Goal: Task Accomplishment & Management: Use online tool/utility

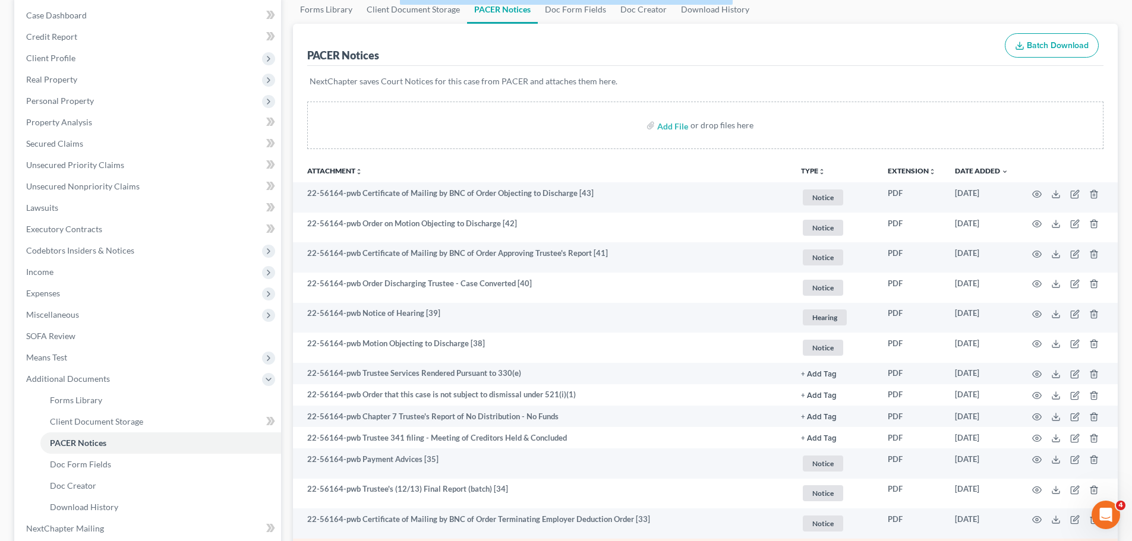
scroll to position [119, 0]
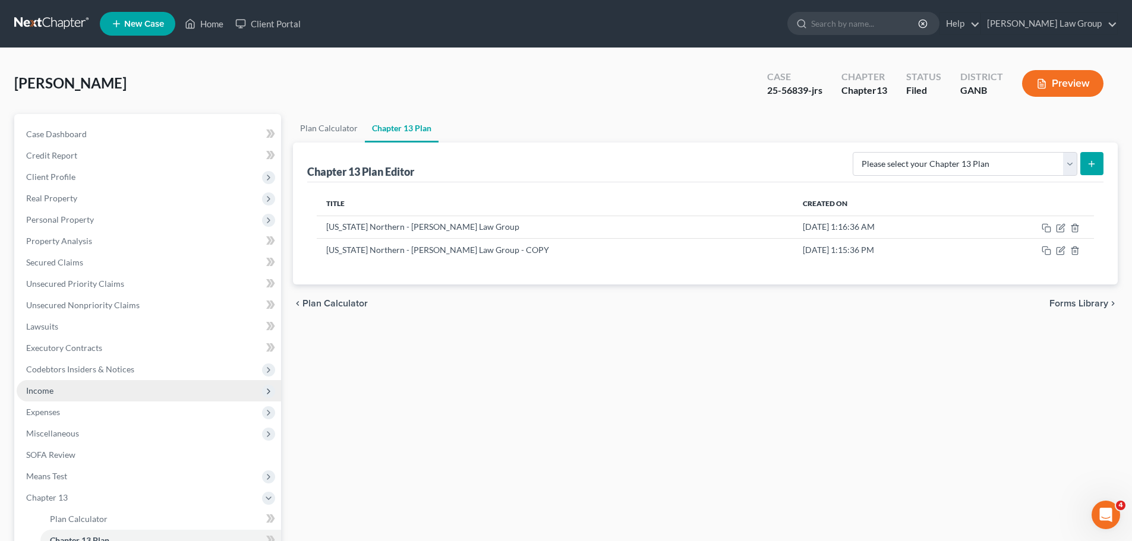
click at [115, 392] on span "Income" at bounding box center [149, 390] width 264 height 21
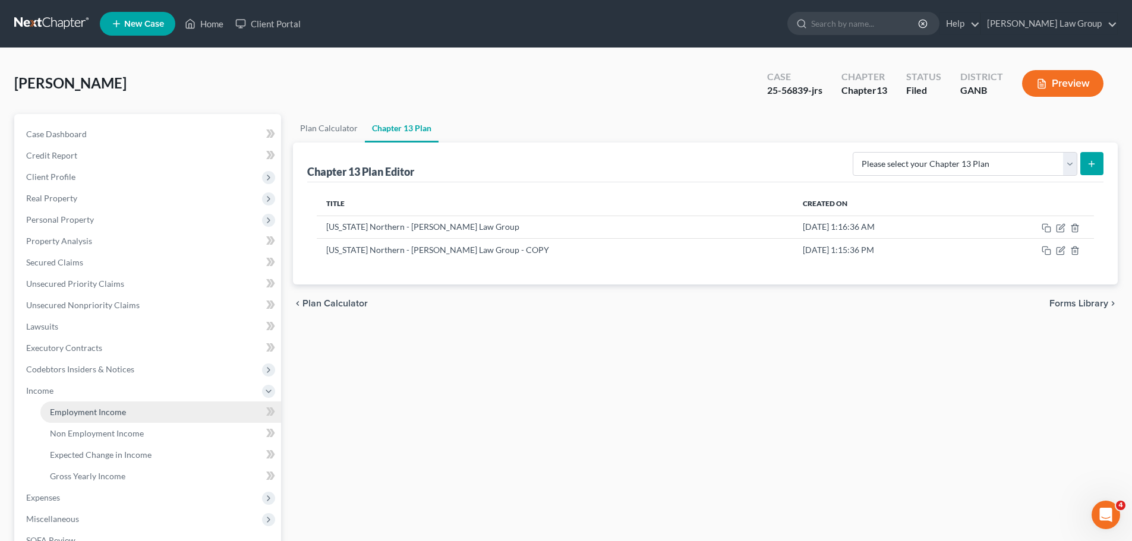
click at [169, 411] on link "Employment Income" at bounding box center [160, 412] width 241 height 21
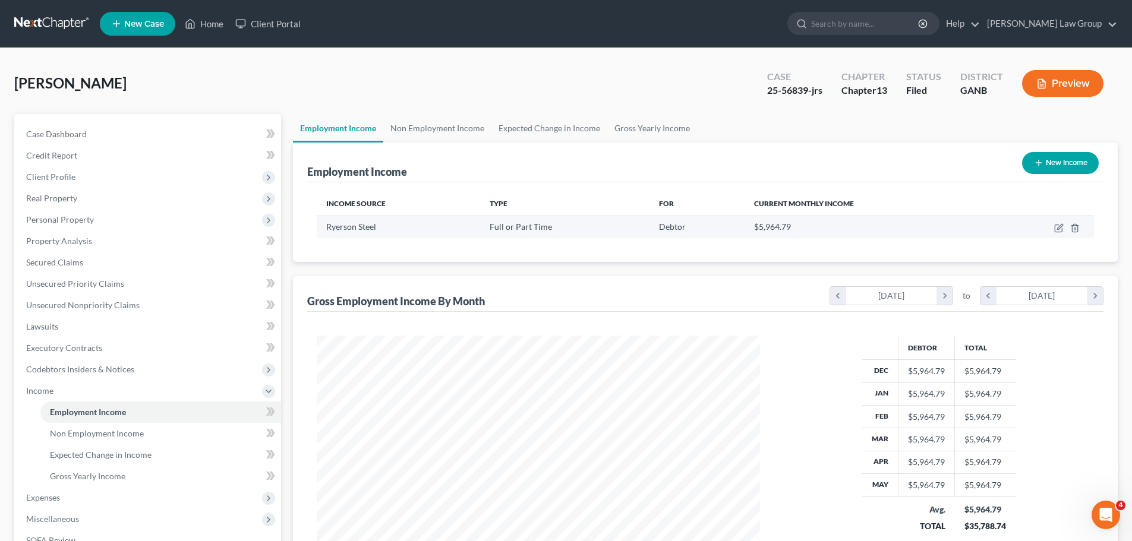
scroll to position [222, 467]
click at [423, 127] on link "Non Employment Income" at bounding box center [437, 128] width 108 height 29
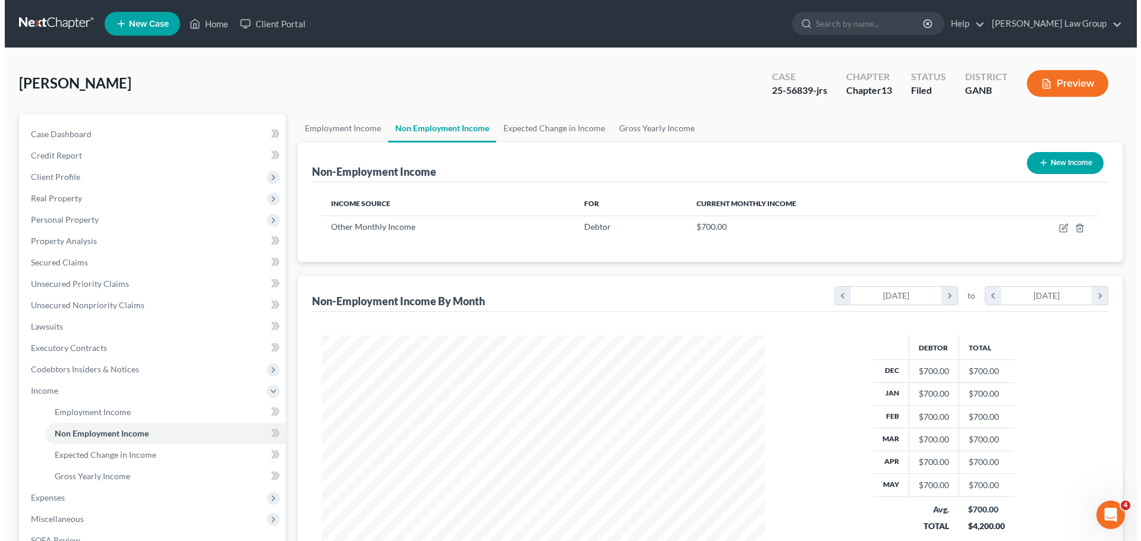
scroll to position [222, 467]
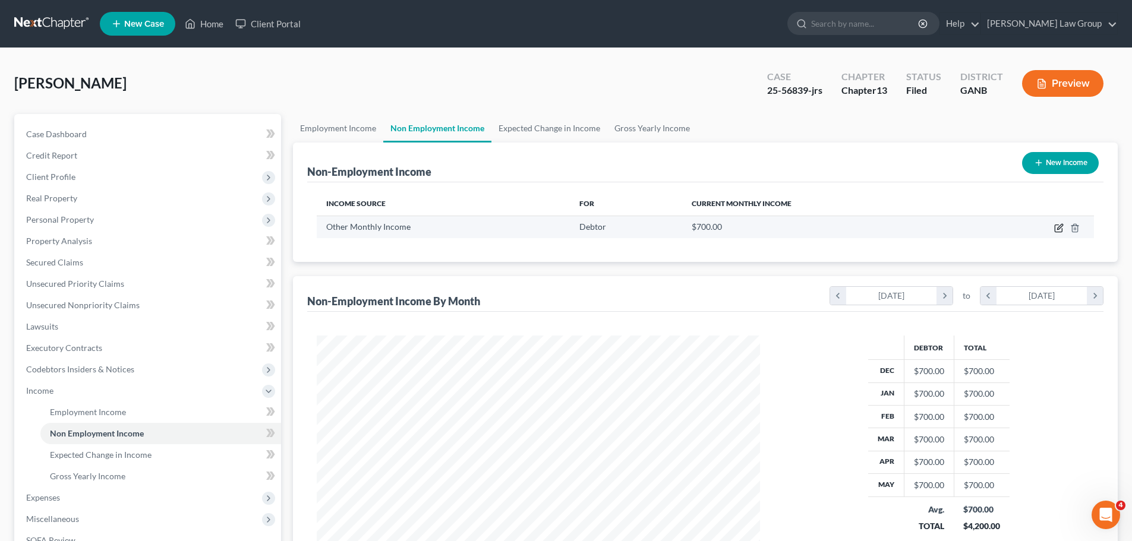
click at [1060, 225] on icon "button" at bounding box center [1059, 228] width 10 height 10
select select "13"
select select "0"
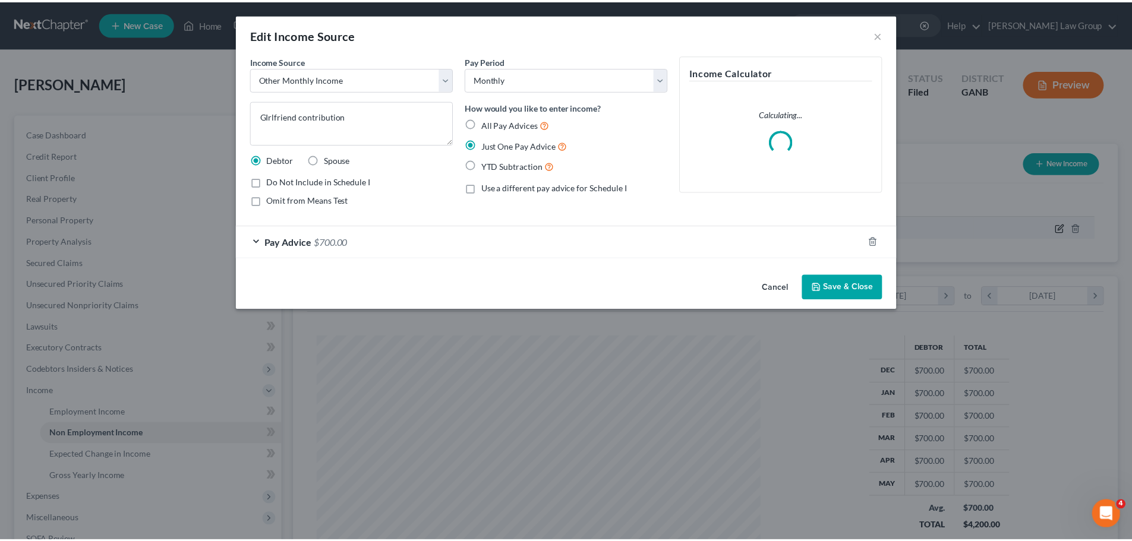
scroll to position [223, 471]
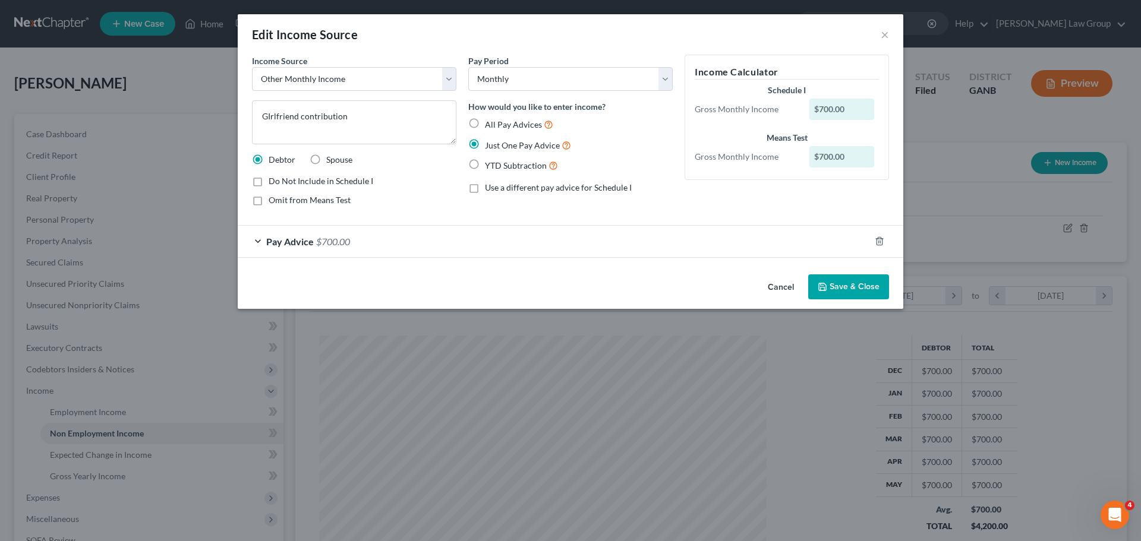
click at [840, 280] on button "Save & Close" at bounding box center [848, 287] width 81 height 25
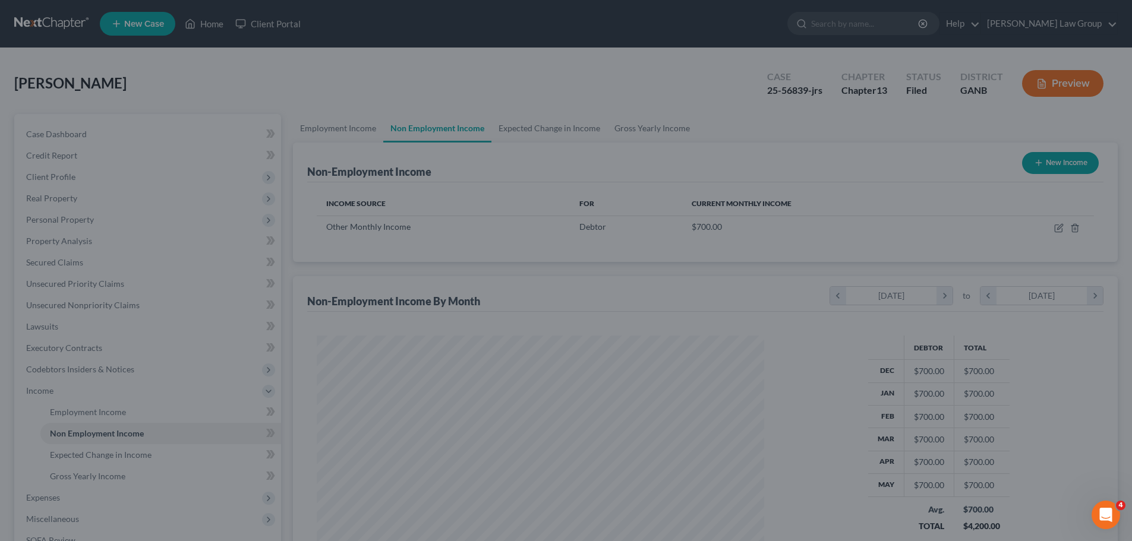
scroll to position [594052, 593806]
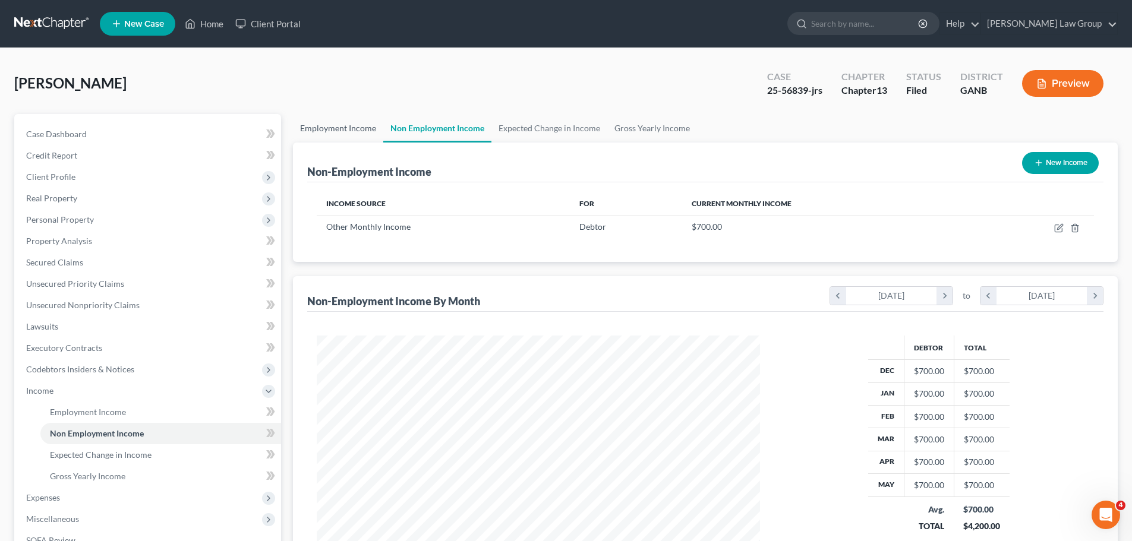
click at [332, 129] on link "Employment Income" at bounding box center [338, 128] width 90 height 29
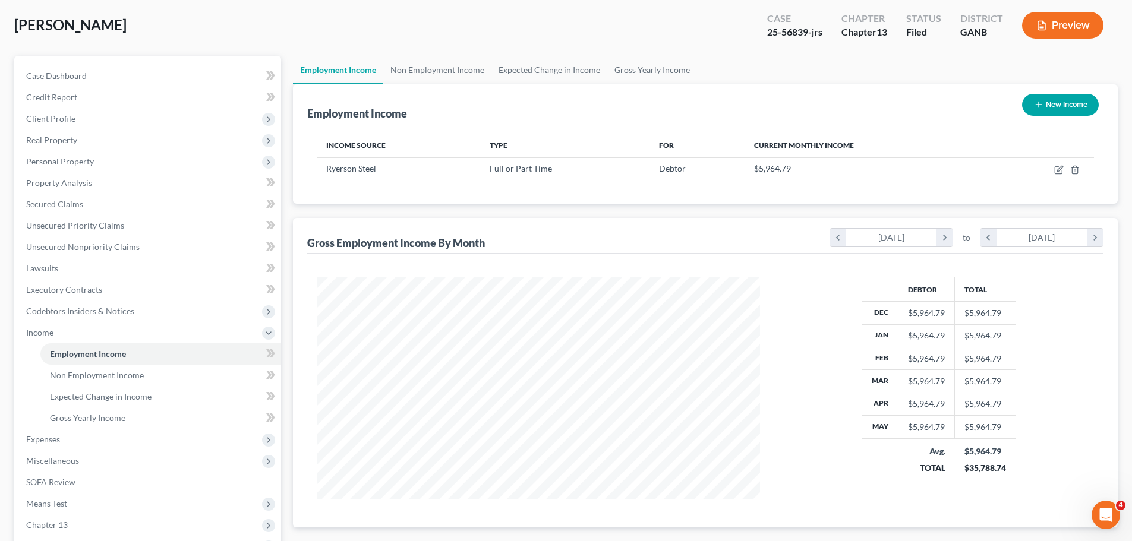
scroll to position [178, 0]
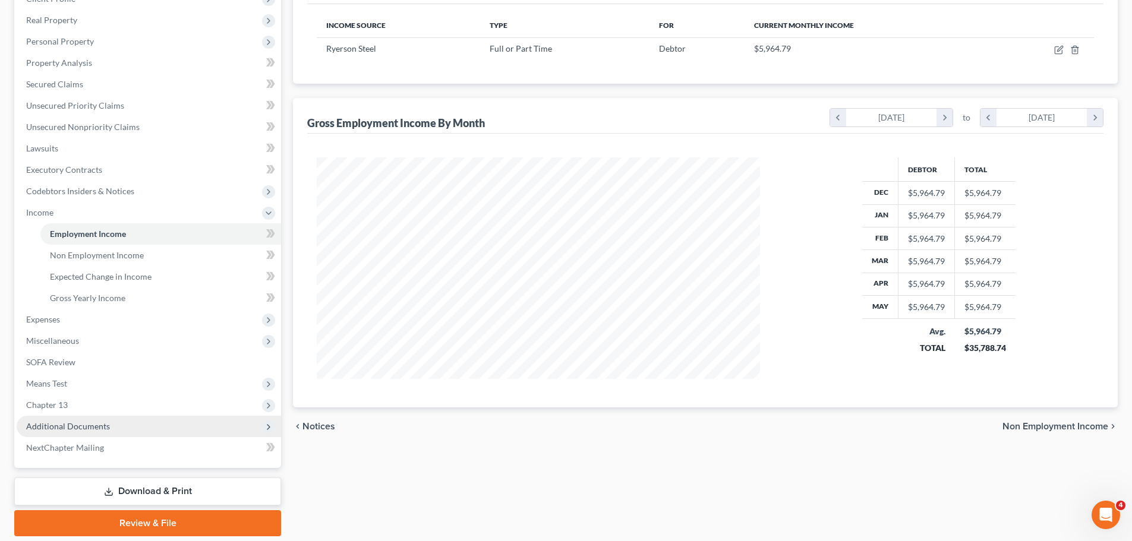
click at [181, 434] on span "Additional Documents" at bounding box center [149, 426] width 264 height 21
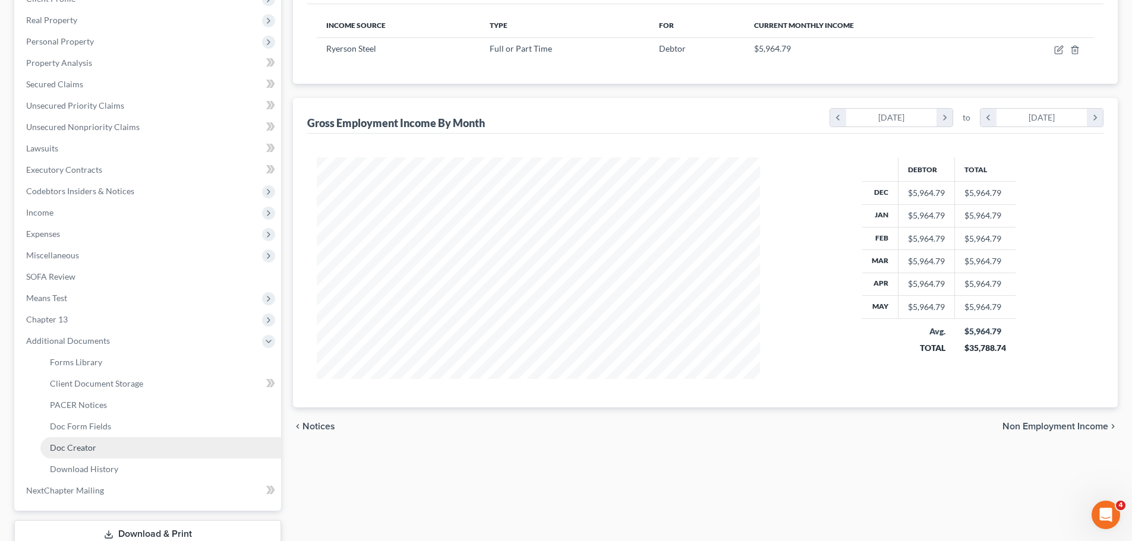
click at [137, 444] on link "Doc Creator" at bounding box center [160, 447] width 241 height 21
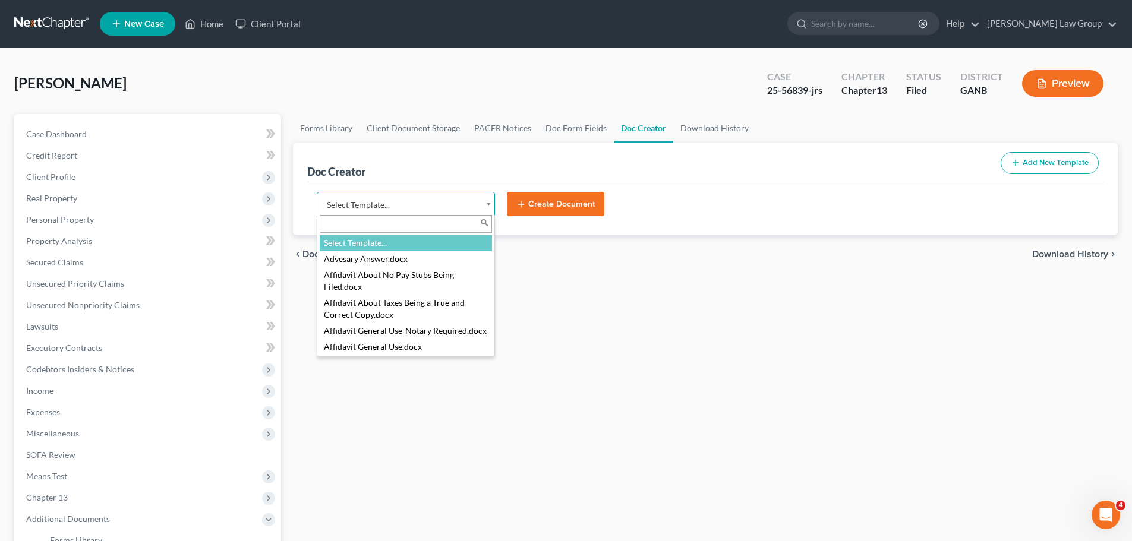
click at [490, 212] on body "Home New Case Client Portal Saedi Law Group lsaedi@saedilawgroup.com My Account…" at bounding box center [566, 401] width 1132 height 803
click at [412, 226] on input "text" at bounding box center [406, 224] width 172 height 18
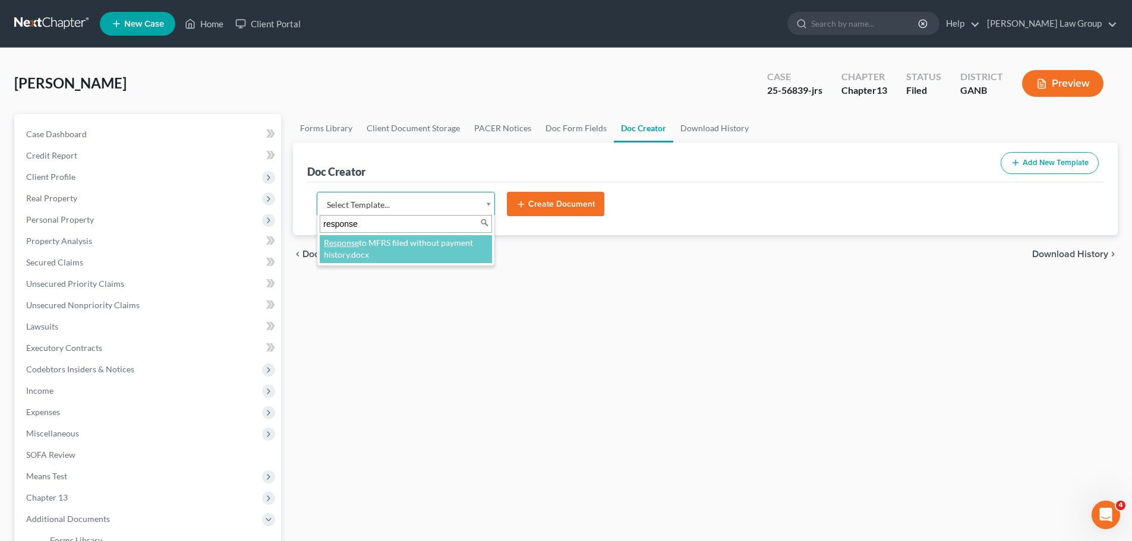
click at [382, 225] on input "response" at bounding box center [406, 224] width 172 height 18
drag, startPoint x: 384, startPoint y: 223, endPoint x: 230, endPoint y: 210, distance: 155.1
click at [230, 210] on body "Home New Case Client Portal Saedi Law Group lsaedi@saedilawgroup.com My Account…" at bounding box center [566, 401] width 1132 height 803
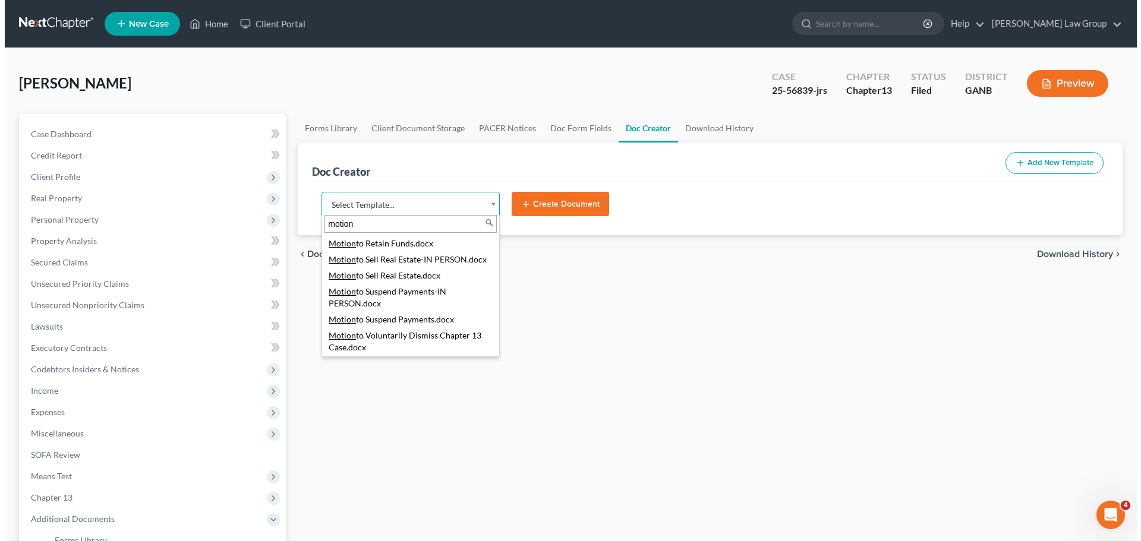
scroll to position [1010, 0]
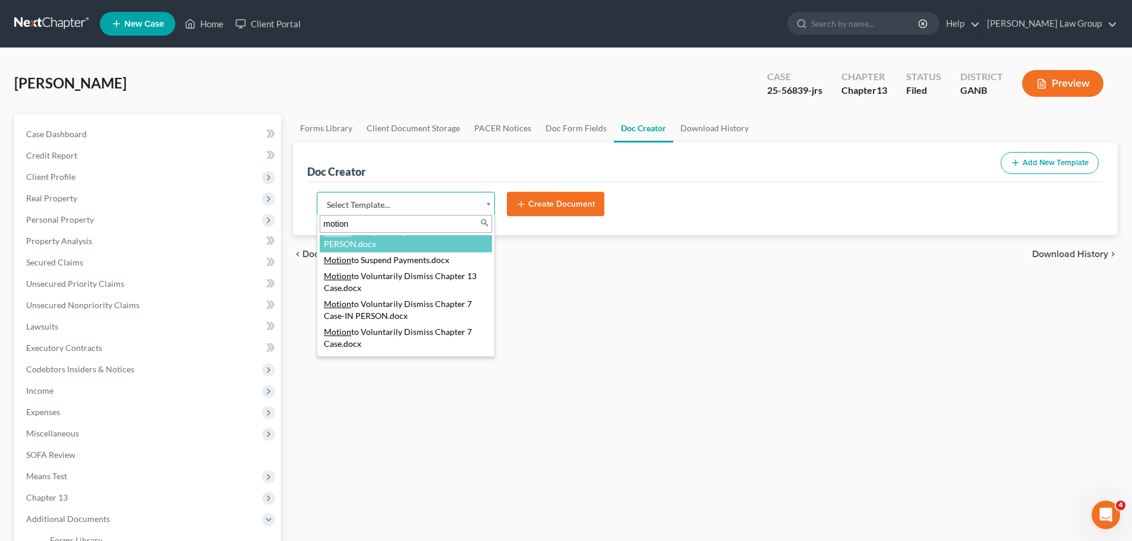
type input "motion"
select select "116642"
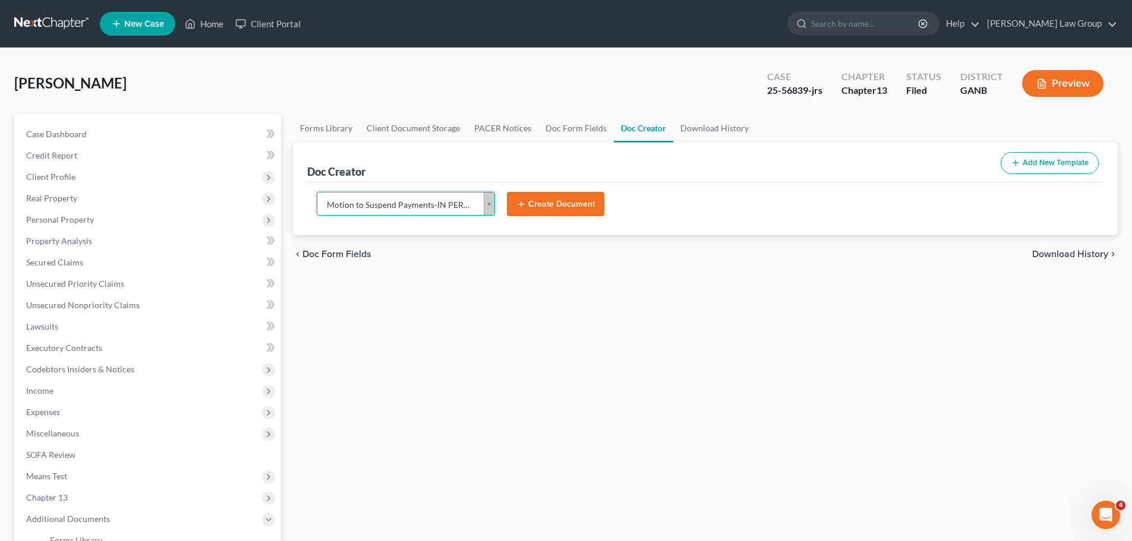
click at [567, 209] on button "Create Document" at bounding box center [555, 204] width 97 height 25
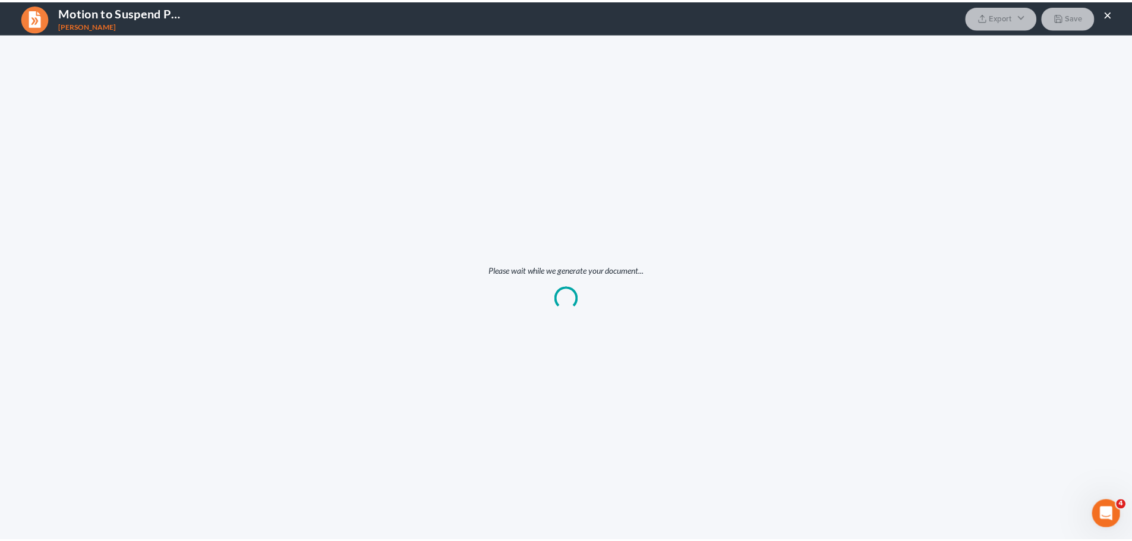
scroll to position [0, 0]
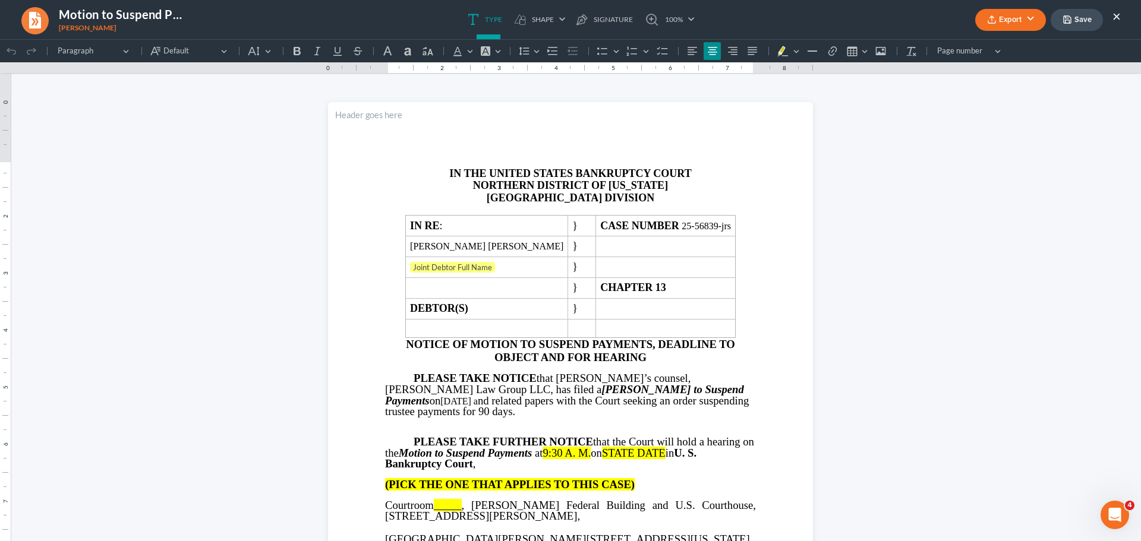
click at [1013, 24] on button "Export" at bounding box center [1010, 20] width 71 height 22
click at [999, 65] on link "Word" at bounding box center [1009, 67] width 92 height 20
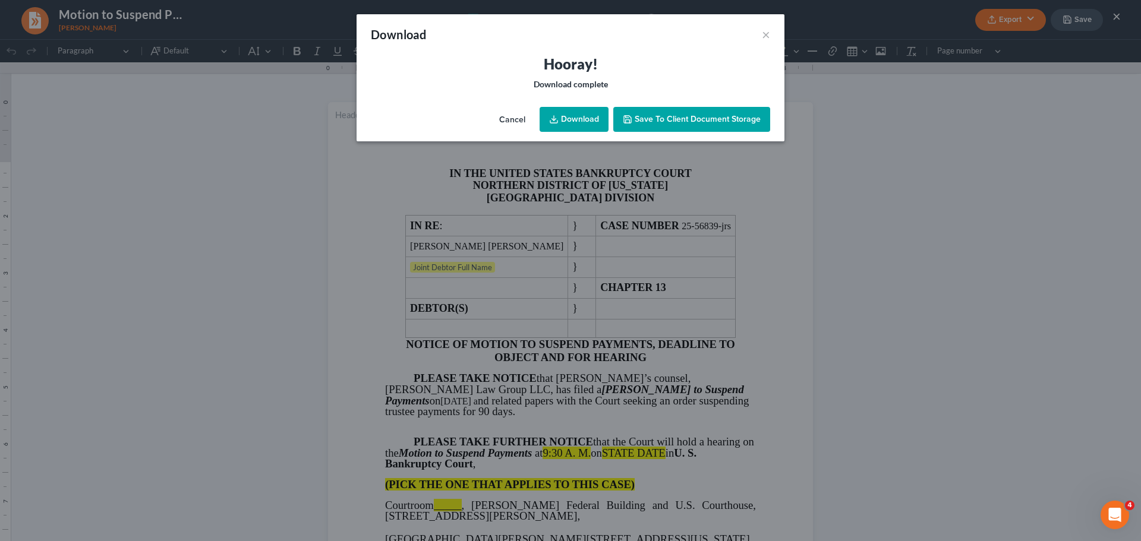
click at [588, 115] on link "Download" at bounding box center [574, 119] width 69 height 25
click at [765, 39] on button "×" at bounding box center [766, 34] width 8 height 14
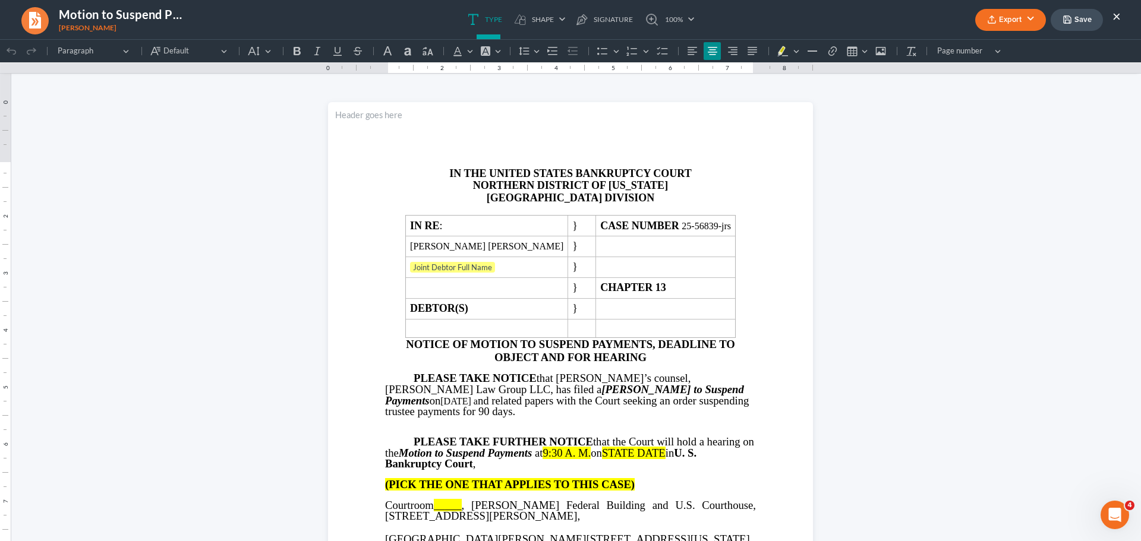
click at [1115, 17] on button "×" at bounding box center [1116, 16] width 8 height 14
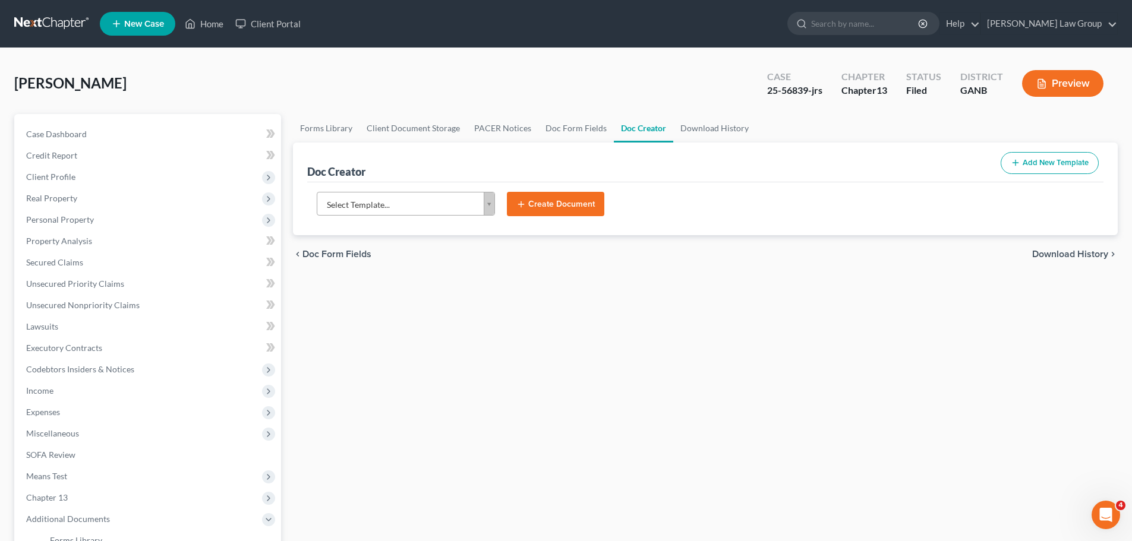
click at [1026, 84] on button "Preview" at bounding box center [1062, 83] width 81 height 27
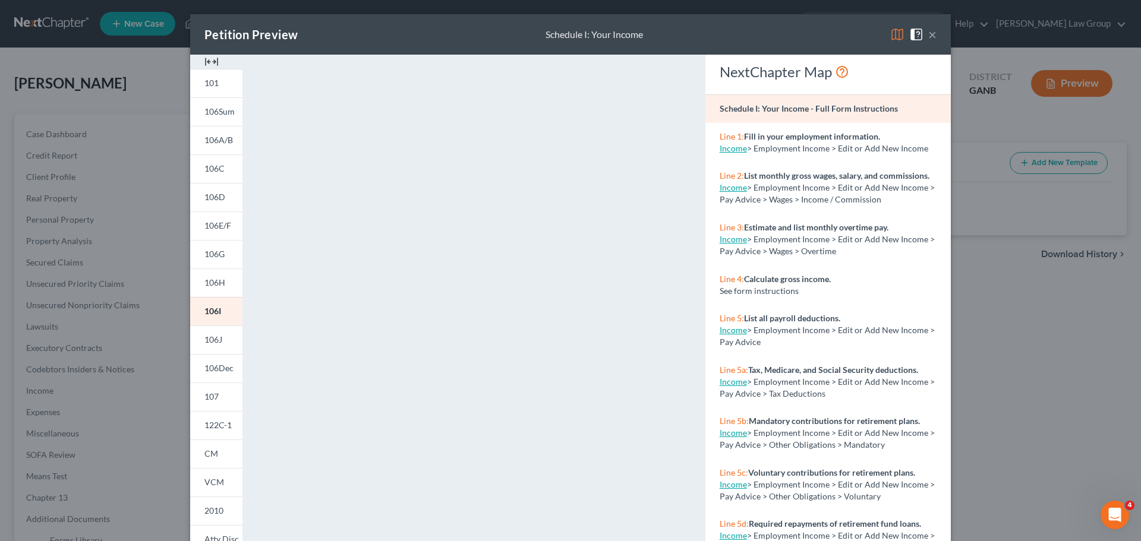
click at [929, 33] on button "×" at bounding box center [932, 34] width 8 height 14
